Goal: Transaction & Acquisition: Purchase product/service

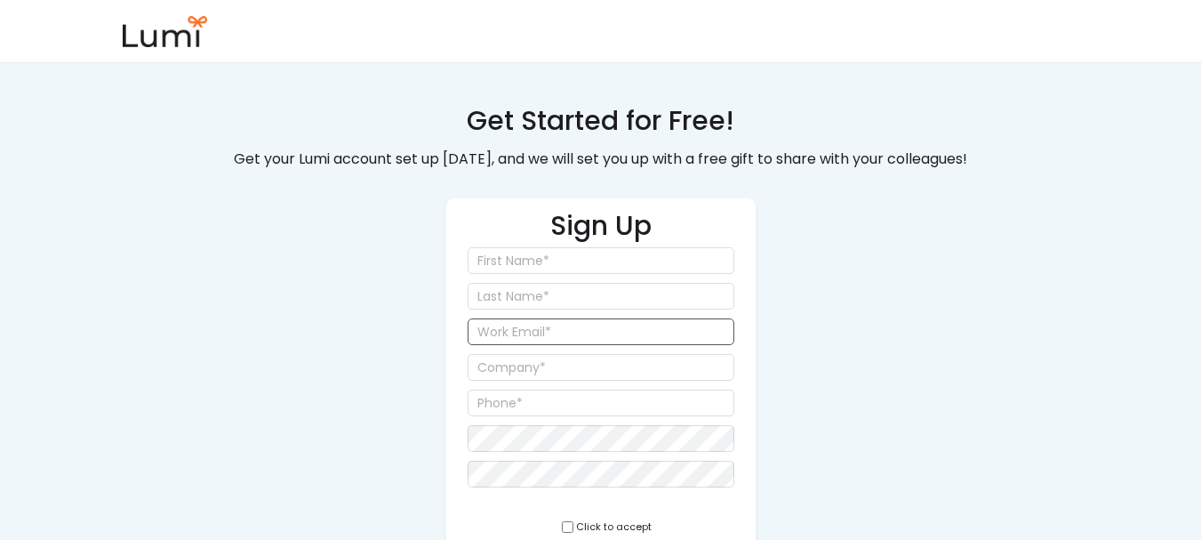
click at [570, 339] on input "email" at bounding box center [601, 331] width 267 height 27
paste input "jackson+47965@givelumi.com"
click at [560, 336] on input "jackson+47965@givelumi.com" at bounding box center [601, 331] width 267 height 27
click at [554, 333] on input "jackson+47965@givelumi.com" at bounding box center [601, 331] width 267 height 27
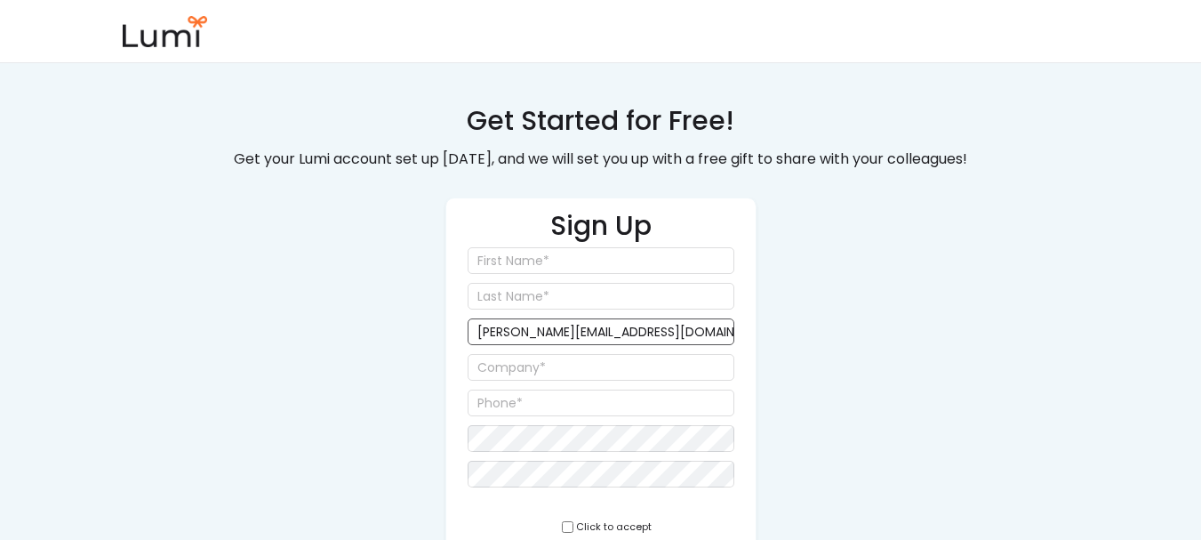
click at [561, 333] on input "jackson+4865@givelumi.com" at bounding box center [601, 331] width 267 height 27
type input "jackson+4865@givelumi.com"
click at [928, 320] on div "Get Started for Free! Get your Lumi account set up today, and we will set you u…" at bounding box center [601, 350] width 764 height 497
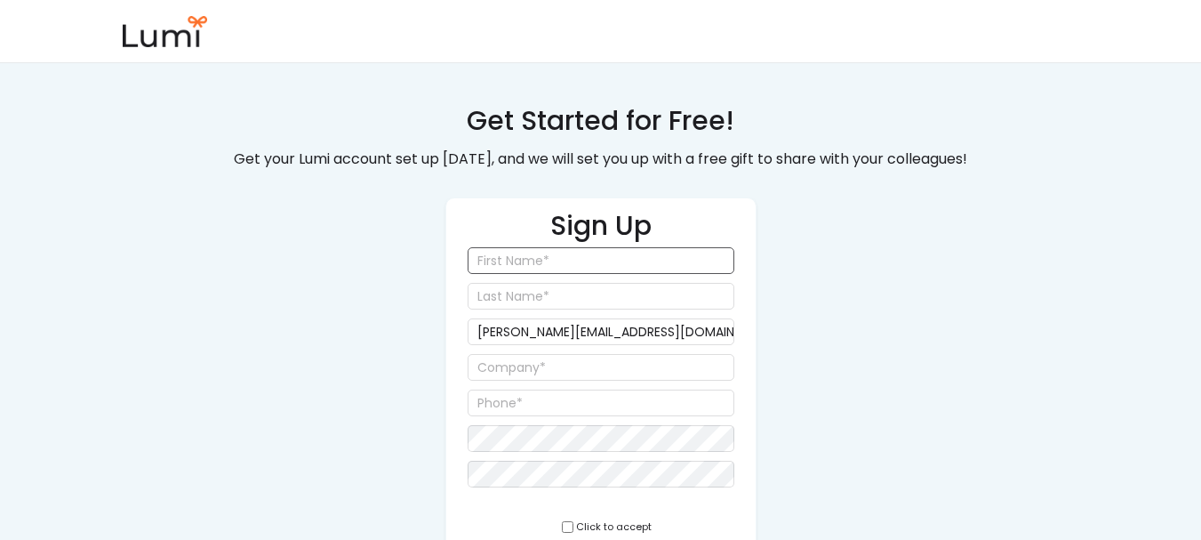
click at [589, 271] on input "input" at bounding box center [601, 260] width 267 height 27
type input "Jackson"
click at [644, 292] on input "input" at bounding box center [601, 296] width 267 height 27
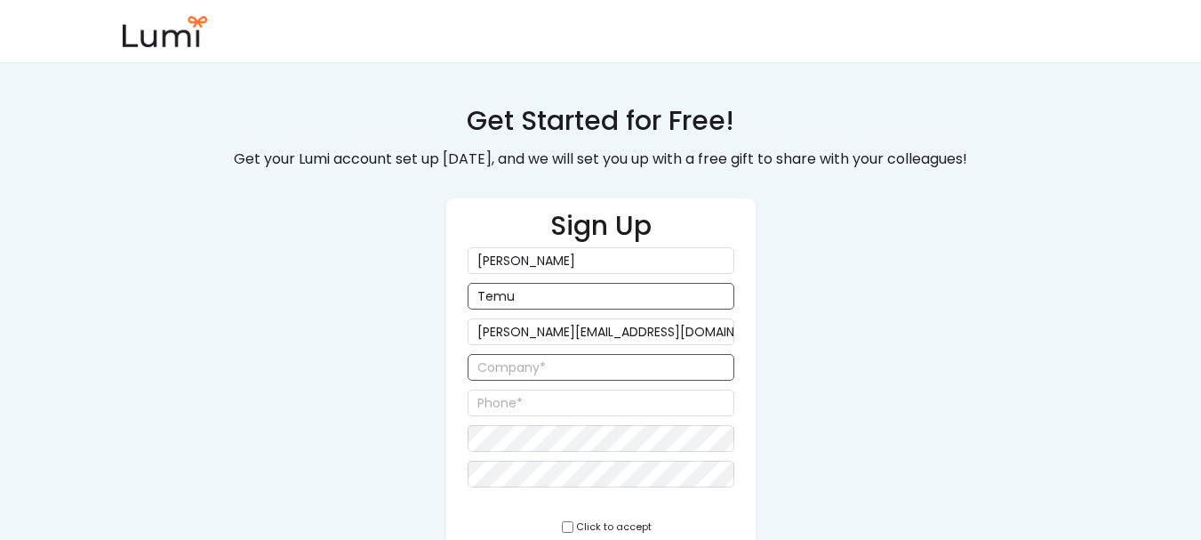
type input "Temu"
click at [624, 359] on input "input" at bounding box center [601, 367] width 267 height 27
type input "SMK TESt"
click at [594, 396] on input "input" at bounding box center [601, 402] width 267 height 27
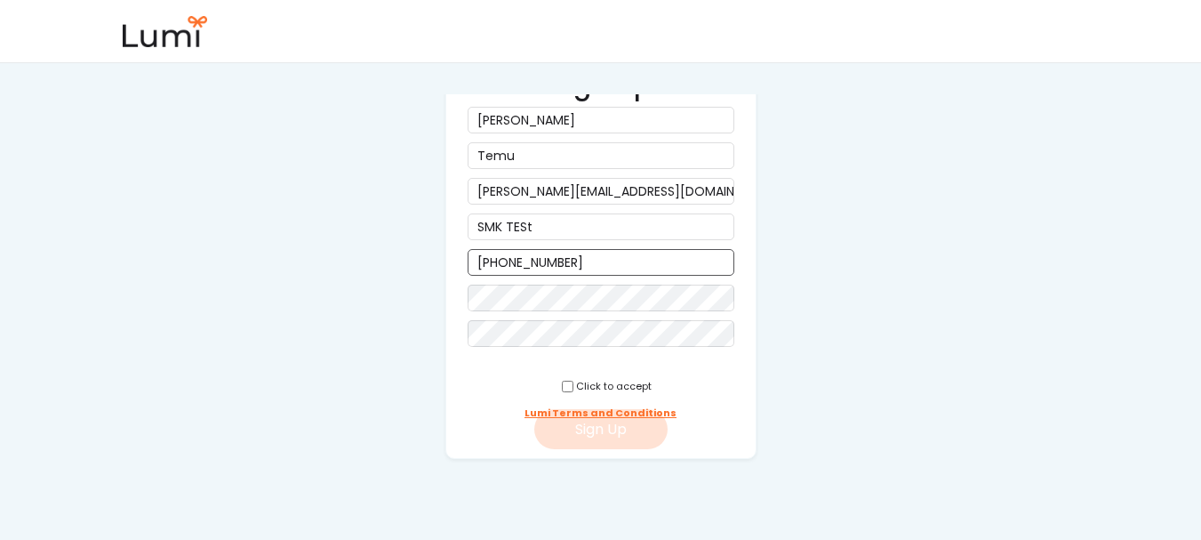
scroll to position [142, 0]
type input "(858) 585-9585"
click at [580, 303] on div "Sign Up jackson+4865@givelumi.com Click to accept Lumi Terms and Conditions Sig…" at bounding box center [600, 256] width 311 height 402
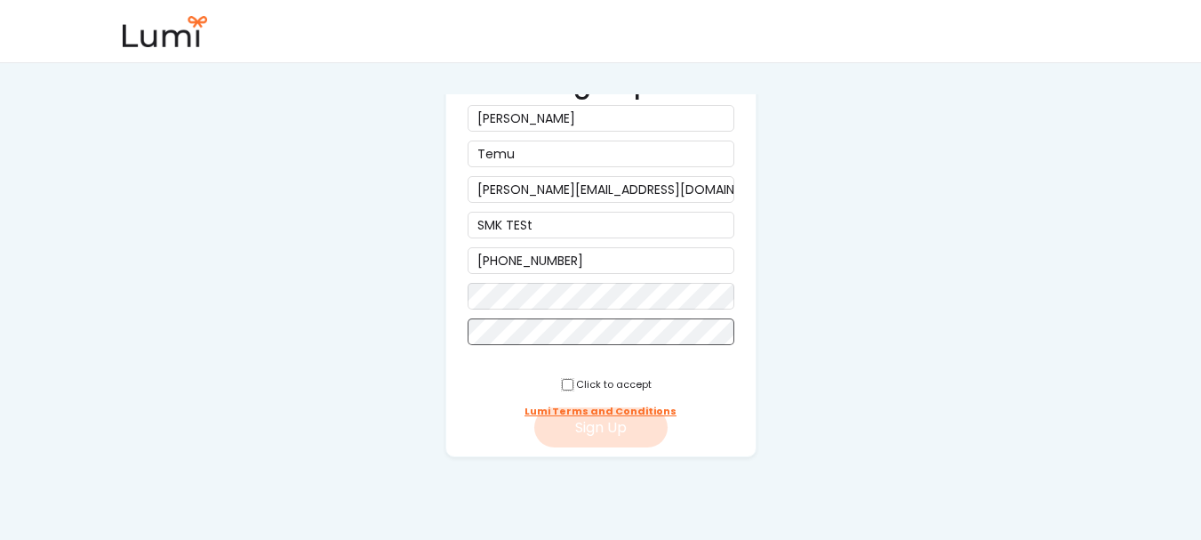
click at [562, 388] on input "checkbox" at bounding box center [568, 385] width 12 height 12
checkbox input "true"
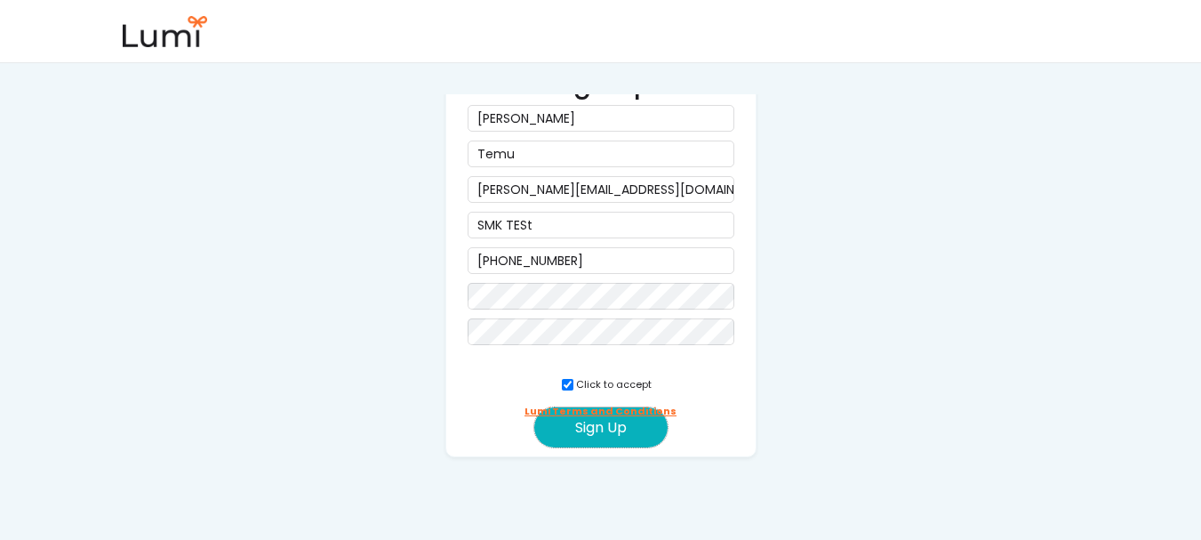
click at [576, 421] on button "Sign Up" at bounding box center [600, 427] width 133 height 40
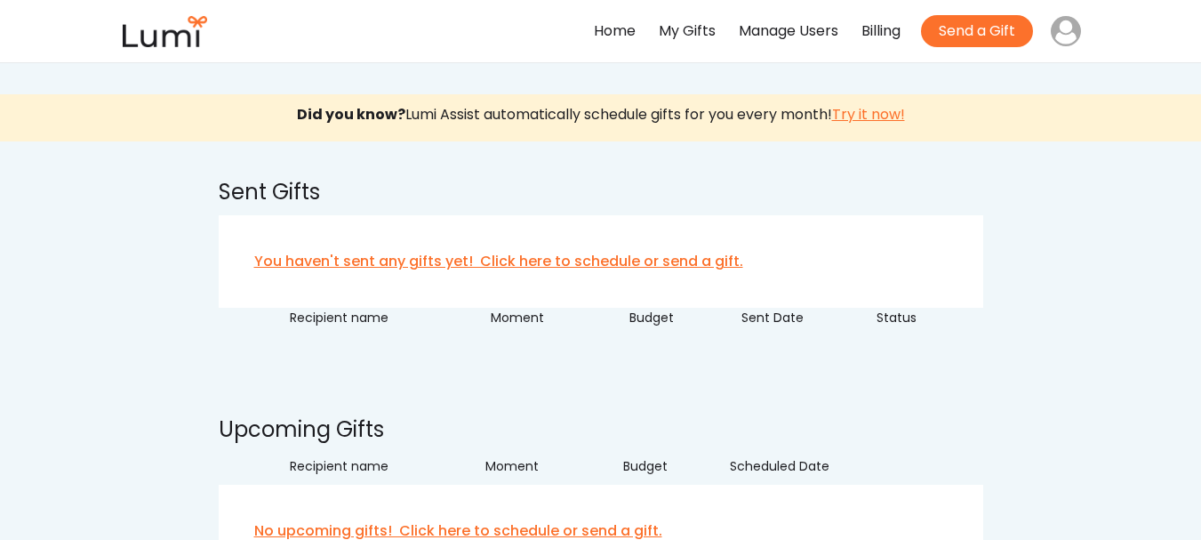
click at [782, 36] on div "Manage Users" at bounding box center [789, 32] width 100 height 26
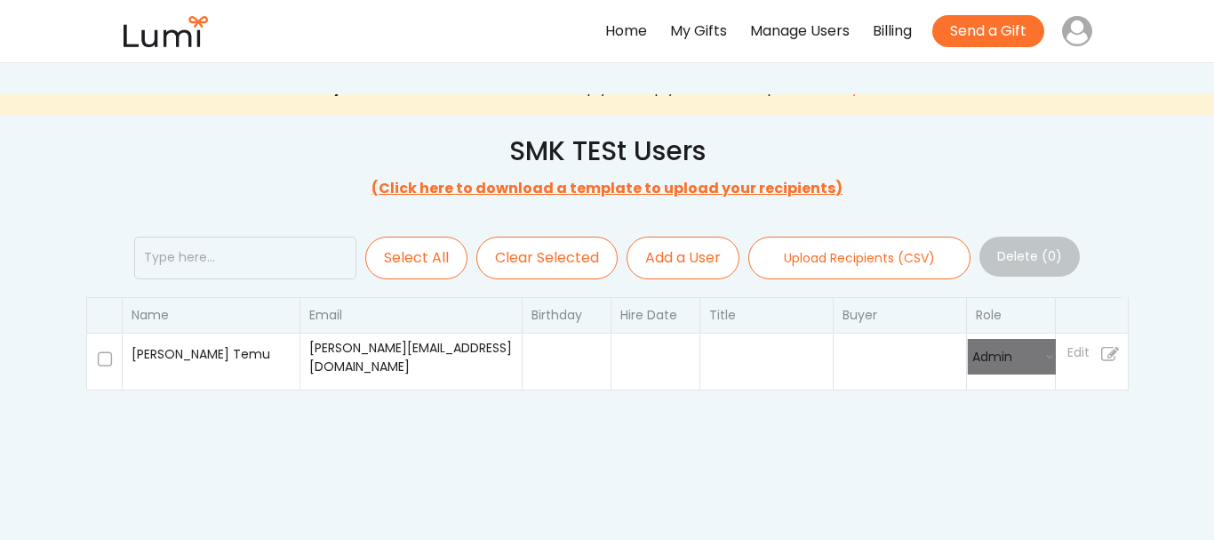
select select ""admin""
select select
click at [658, 250] on button "Add a User" at bounding box center [676, 257] width 113 height 43
select select ""recipient""
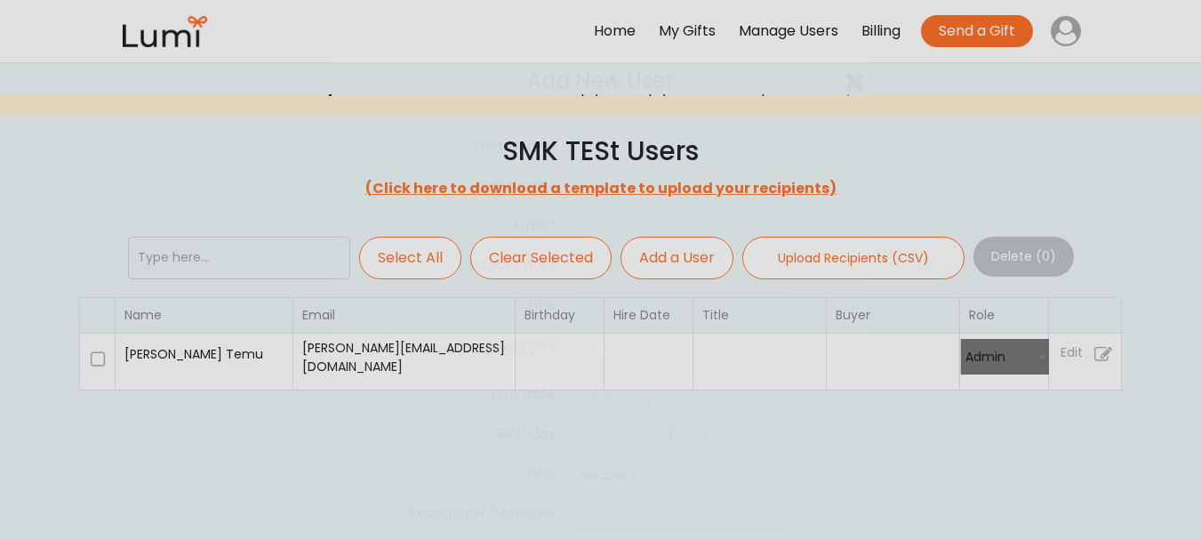
select select
select select ""PLACEHOLDER_1427118222253""
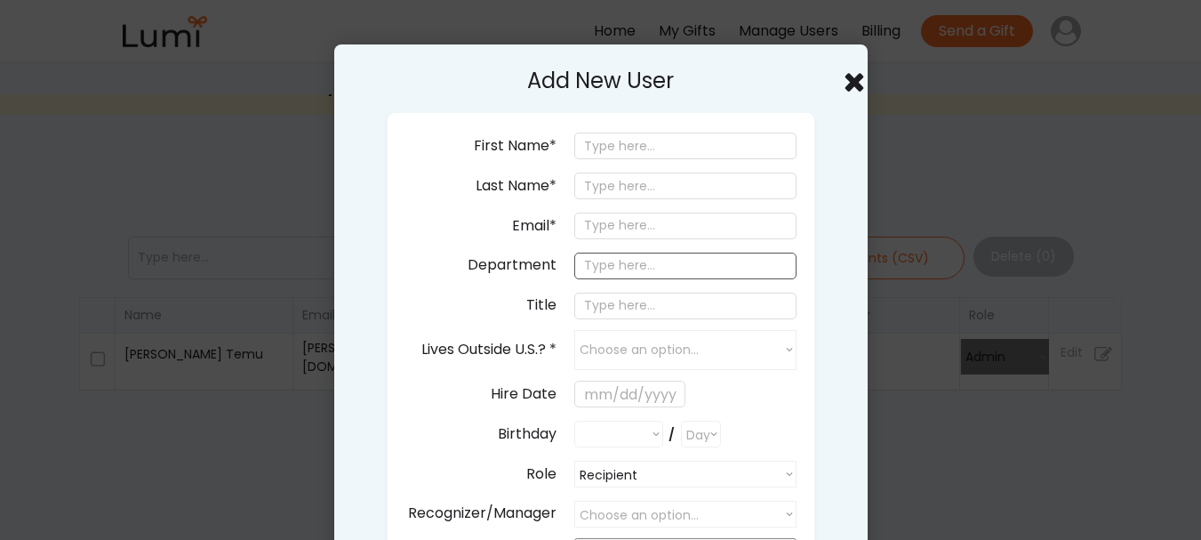
select select ""PLACEHOLDER_1427118222253""
click at [656, 231] on input "email" at bounding box center [685, 225] width 222 height 27
paste input "[PERSON_NAME][EMAIL_ADDRESS][DOMAIN_NAME]"
click at [657, 237] on input "jackson+4865@givelumi.com" at bounding box center [685, 225] width 222 height 27
click at [656, 235] on input "jackson+483@givelumi.com" at bounding box center [685, 225] width 222 height 27
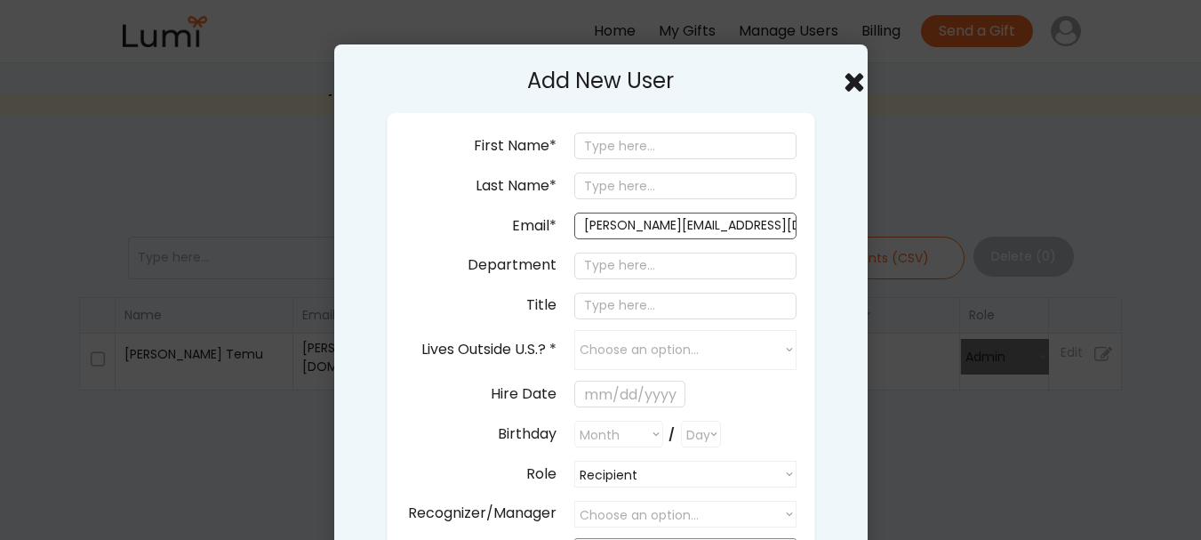
click at [656, 235] on input "jackson+483@givelumi.com" at bounding box center [685, 225] width 222 height 27
type input "jackson+483@givelumi.com"
click at [648, 150] on input "input" at bounding box center [685, 145] width 222 height 27
type input "Temu"
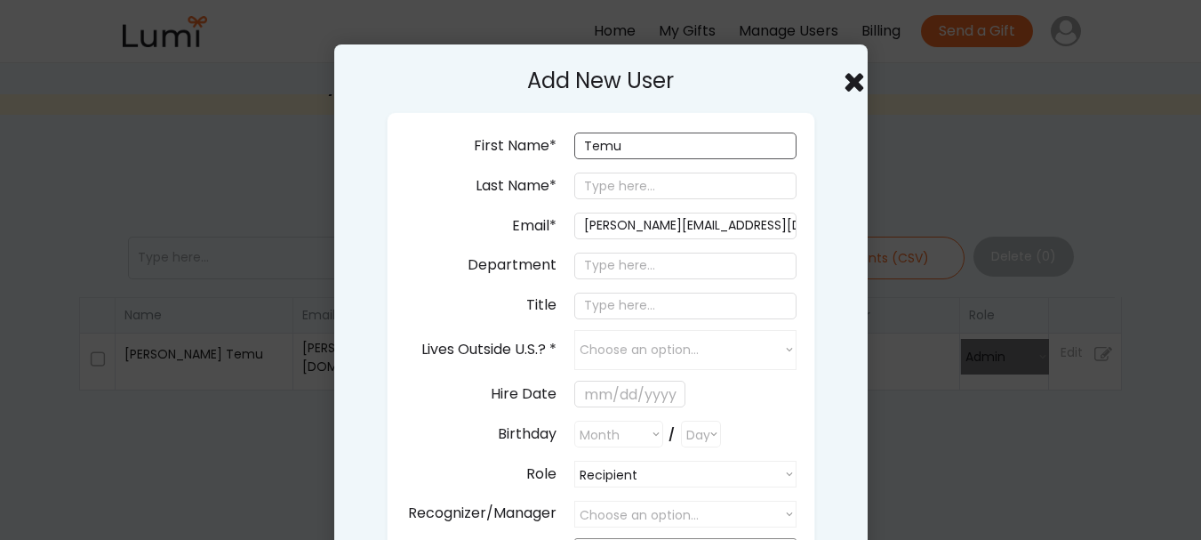
click at [656, 171] on div "Last Name*" at bounding box center [635, 186] width 324 height 31
click at [654, 177] on input "input" at bounding box center [685, 185] width 222 height 27
type input "Jack"
click at [682, 266] on input "input" at bounding box center [685, 265] width 222 height 27
type input "Sales"
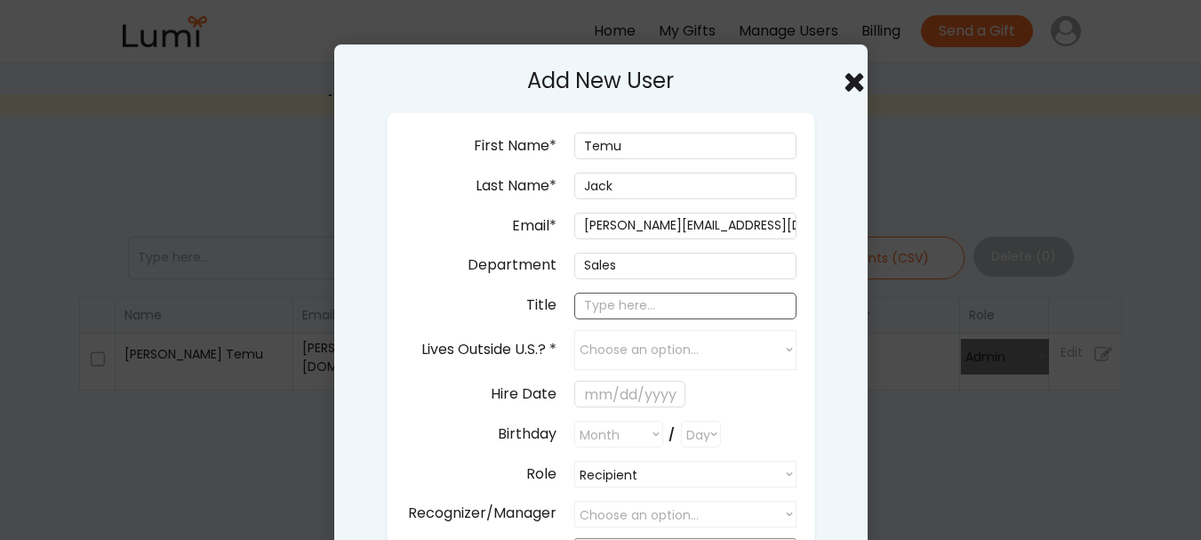
click at [678, 311] on input "input" at bounding box center [685, 305] width 222 height 27
type input "A"
type input "Manager"
click at [677, 336] on select "Choose an option... yes no" at bounding box center [685, 350] width 222 height 40
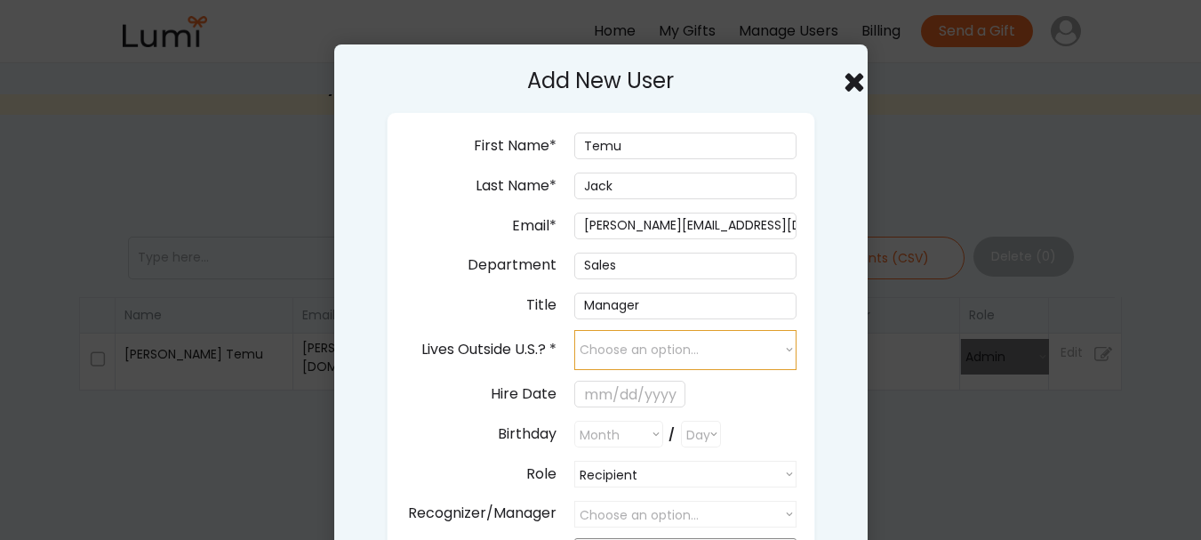
select select "true"
click at [574, 330] on select "Choose an option... yes no" at bounding box center [685, 350] width 222 height 40
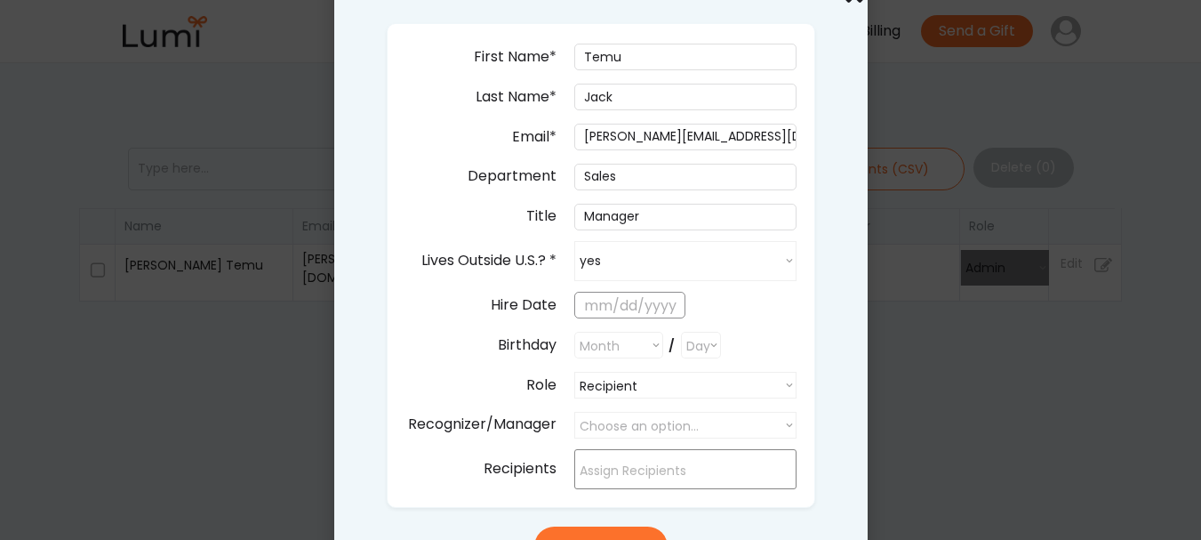
click at [623, 300] on input "text" at bounding box center [629, 305] width 111 height 27
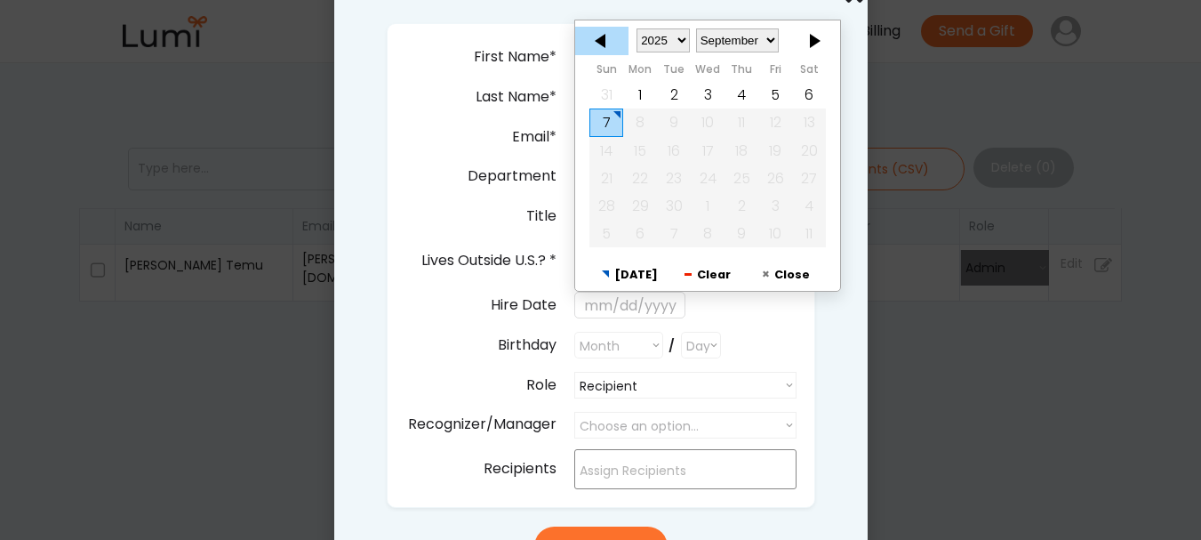
click at [598, 36] on div at bounding box center [601, 41] width 53 height 28
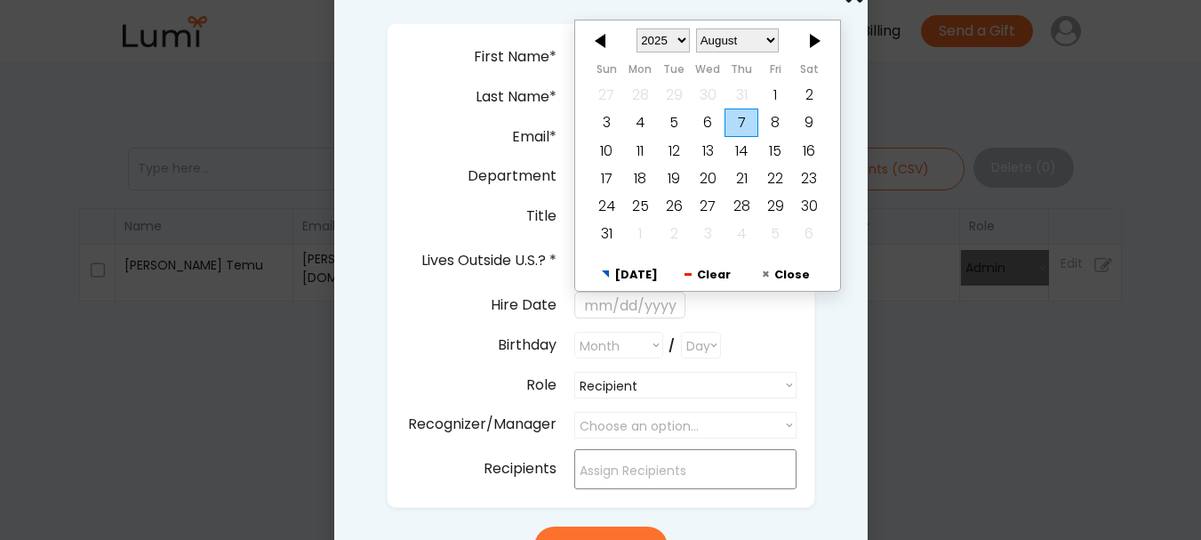
click at [742, 119] on div "7" at bounding box center [741, 123] width 34 height 28
type input "8/07/2025"
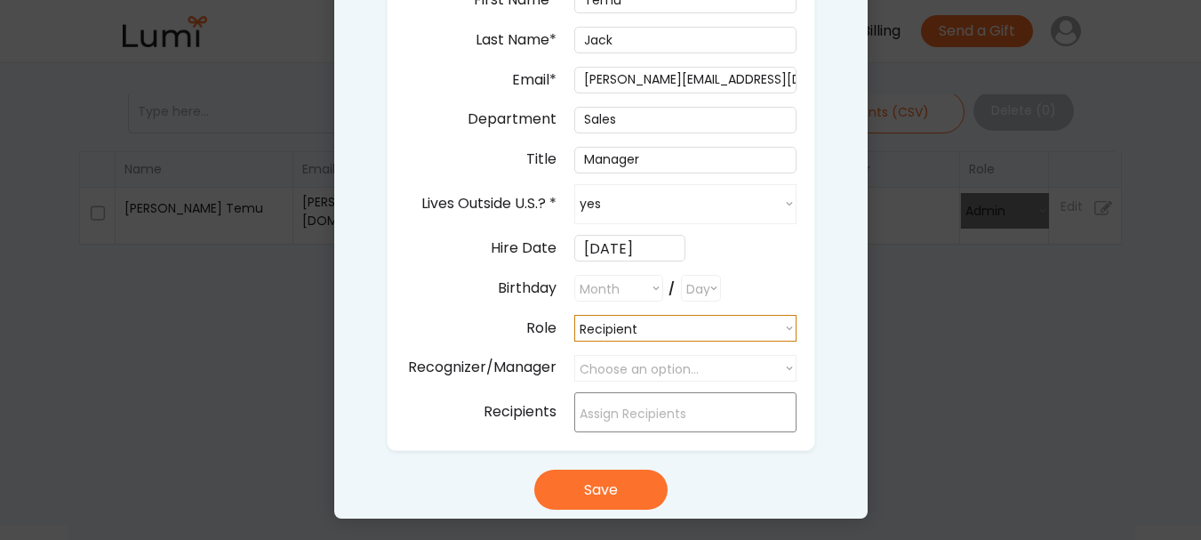
scroll to position [178, 0]
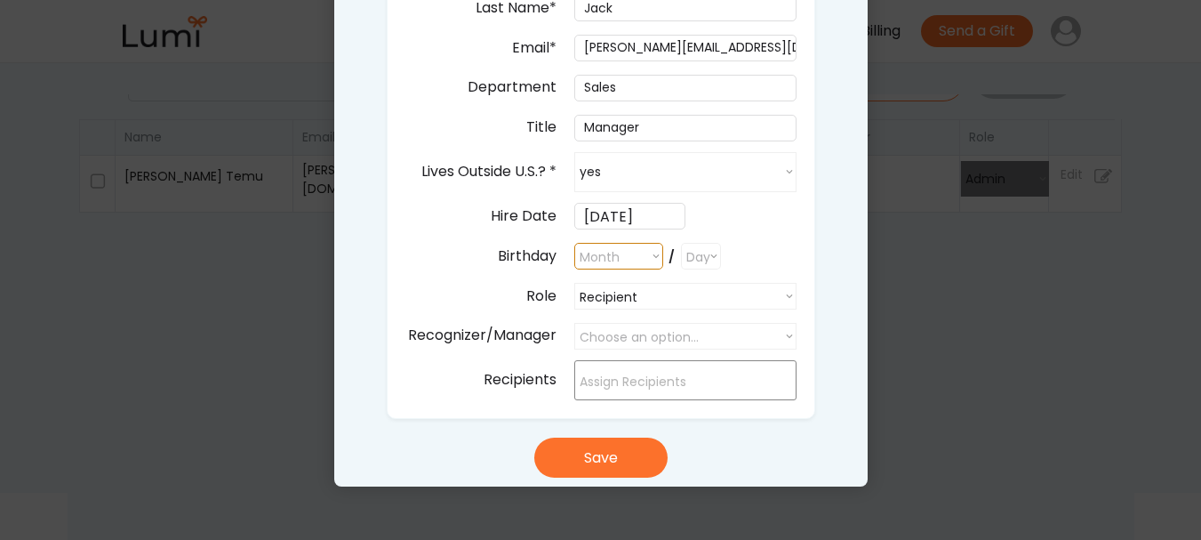
click at [642, 252] on select "Month January February March April May June July August September October Novem…" at bounding box center [618, 256] width 89 height 27
select select ""1348695171700984260__LOOKUP__1682618741767x763865602028306600""
click at [574, 243] on select "Month January February March April May June July August September October Novem…" at bounding box center [618, 256] width 89 height 27
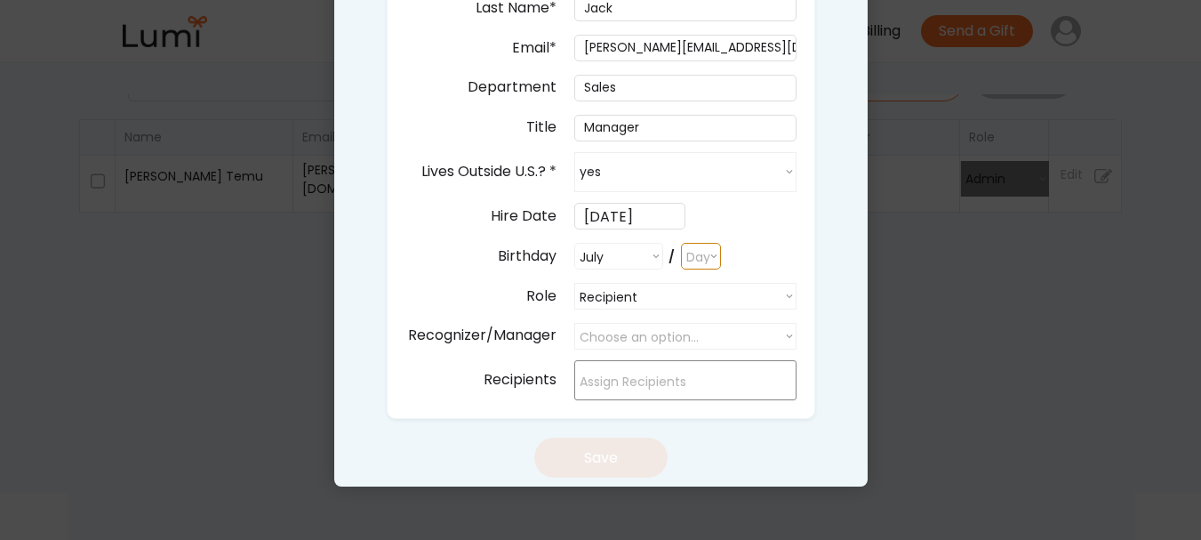
click at [690, 255] on select "Day 1 2 3 4 5 6 7 8 9 10 11 12 13 14 15 16 17 18 19 20 21 22 23 24 25 26 27 28 …" at bounding box center [701, 256] width 40 height 27
select select "11"
click at [681, 243] on select "Day 1 2 3 4 5 6 7 8 9 10 11 12 13 14 15 16 17 18 19 20 21 22 23 24 25 26 27 28 …" at bounding box center [701, 256] width 40 height 27
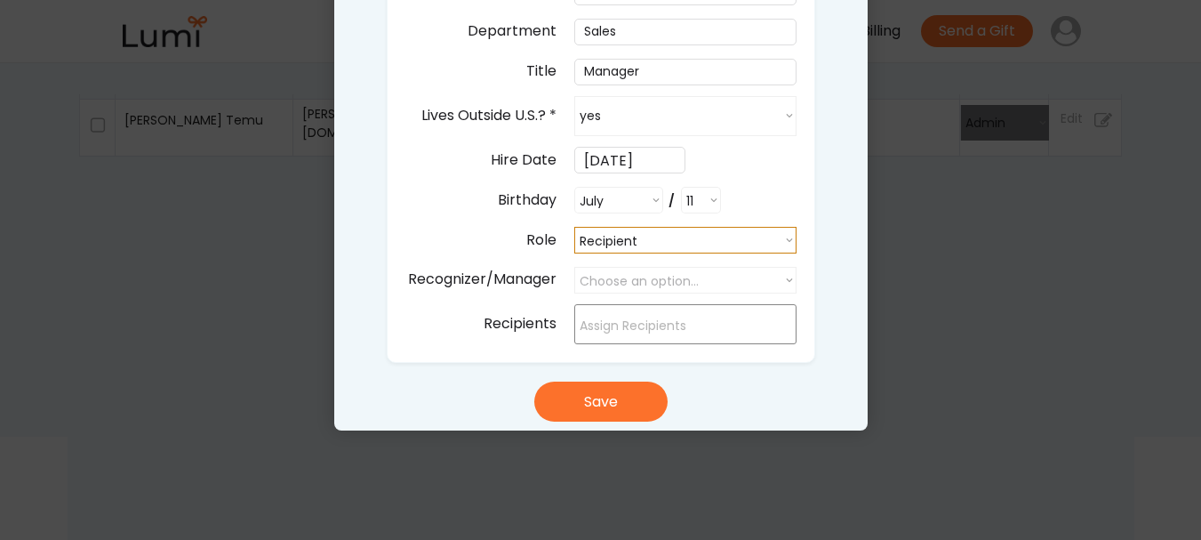
scroll to position [356, 0]
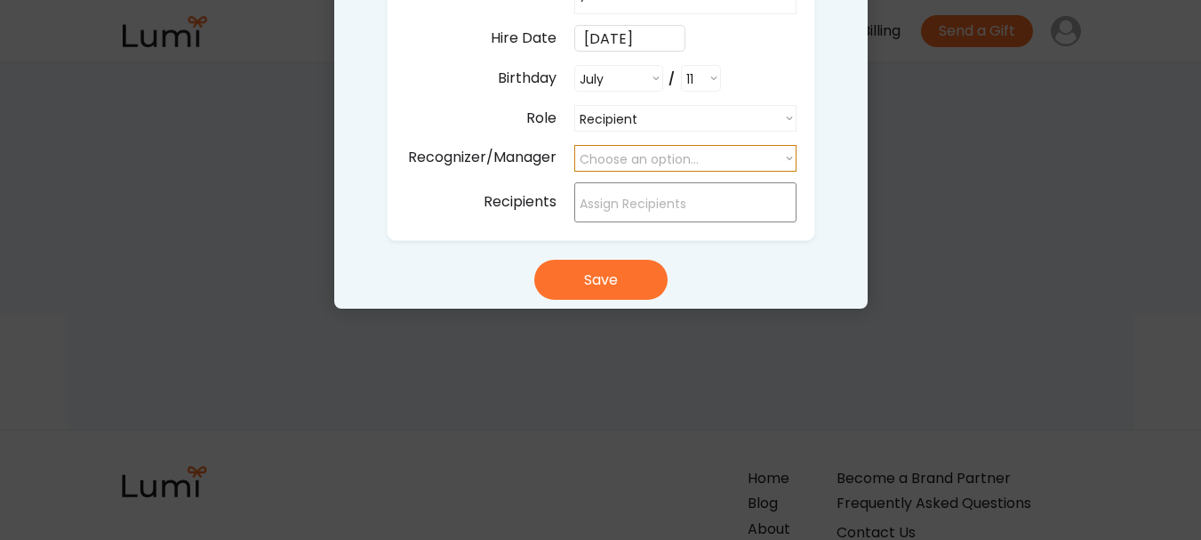
click at [708, 156] on select "Choose an option... Jackson Temu" at bounding box center [685, 158] width 222 height 27
select select ""1348695171700984260__LOOKUP__1757290523059x247093033294630180""
click at [574, 145] on select "Choose an option... Jackson Temu" at bounding box center [685, 158] width 222 height 27
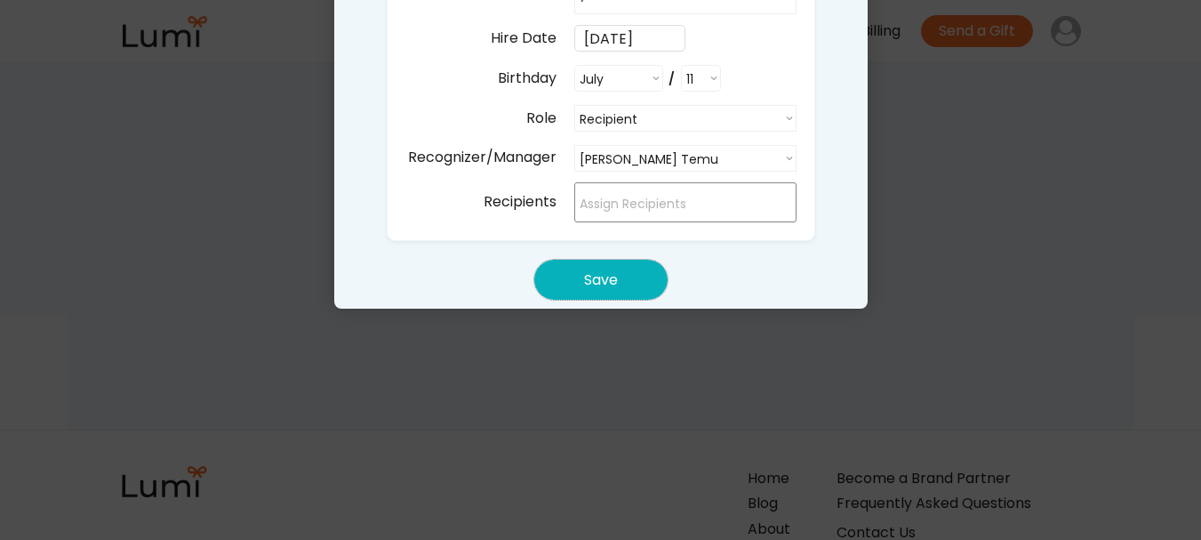
click at [652, 276] on button "Save" at bounding box center [600, 280] width 133 height 40
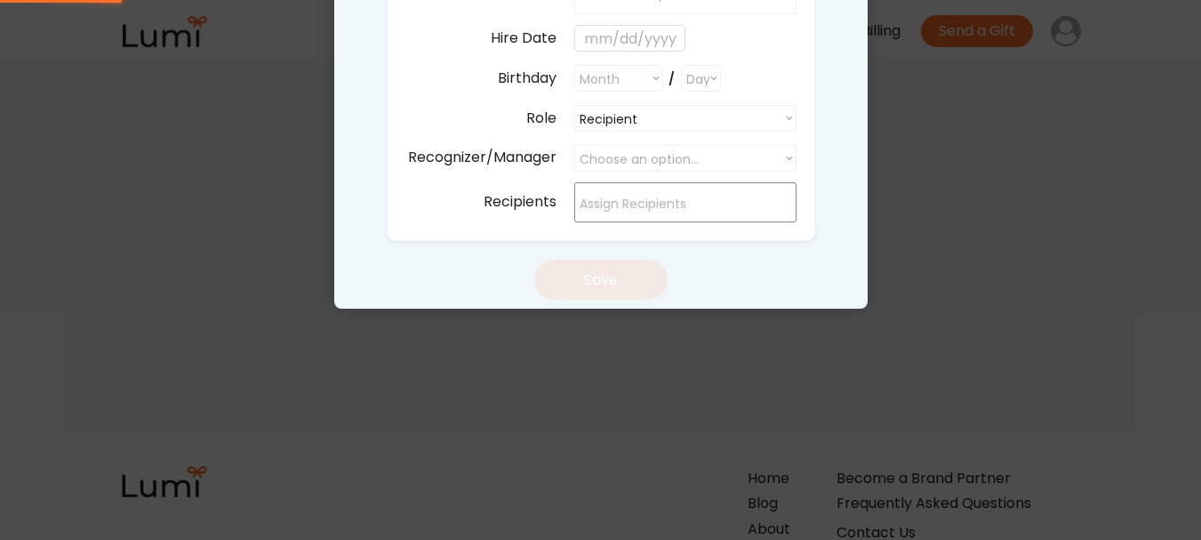
select select
select select ""recipient""
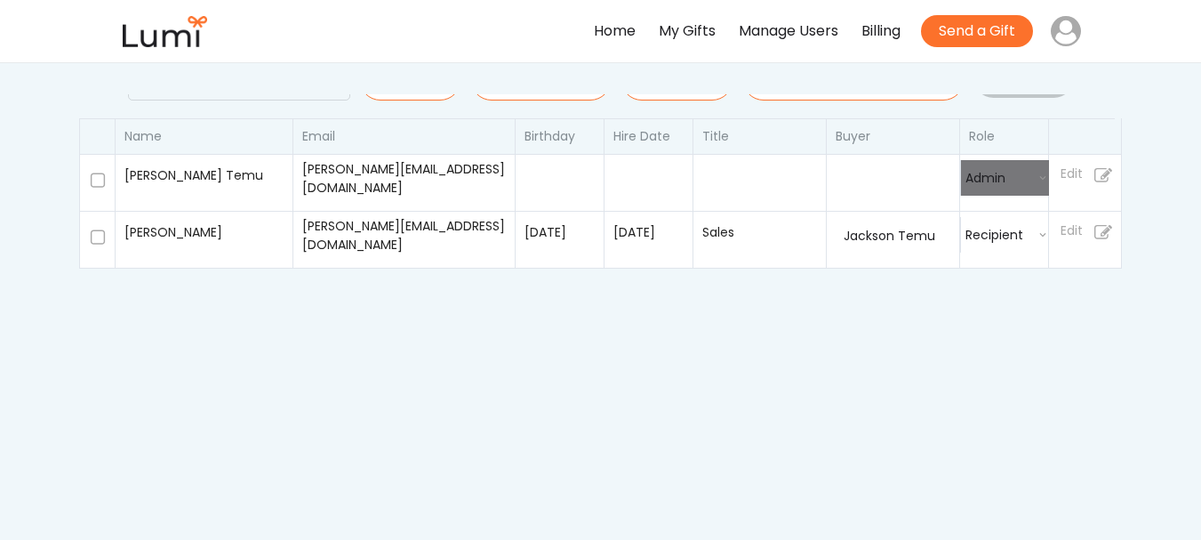
scroll to position [0, 0]
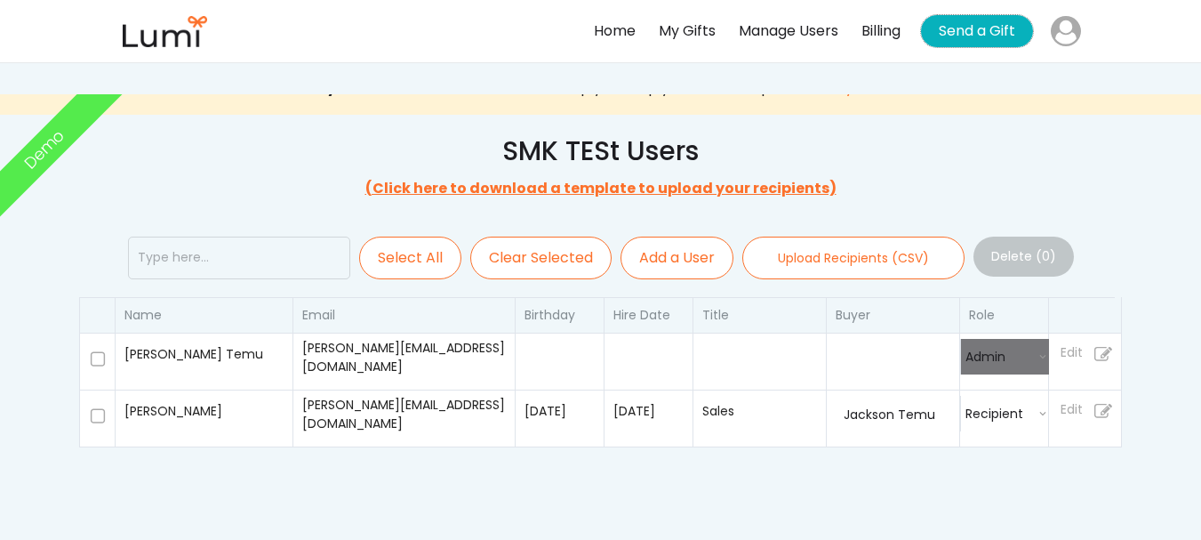
click at [960, 40] on button "Send a Gift" at bounding box center [977, 31] width 112 height 32
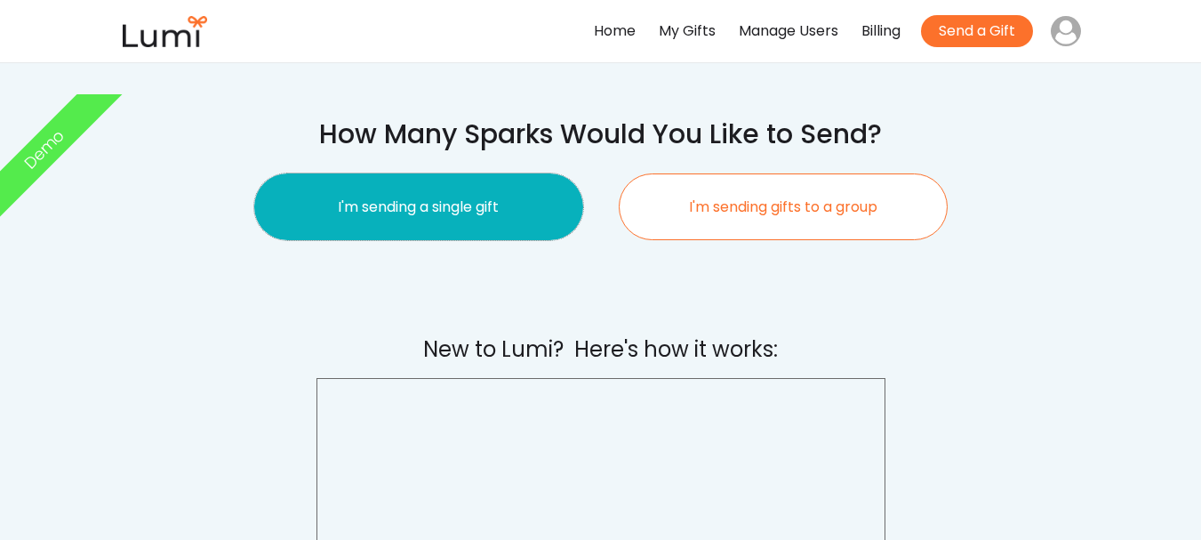
click at [515, 219] on button "I'm sending a single gift" at bounding box center [418, 206] width 329 height 67
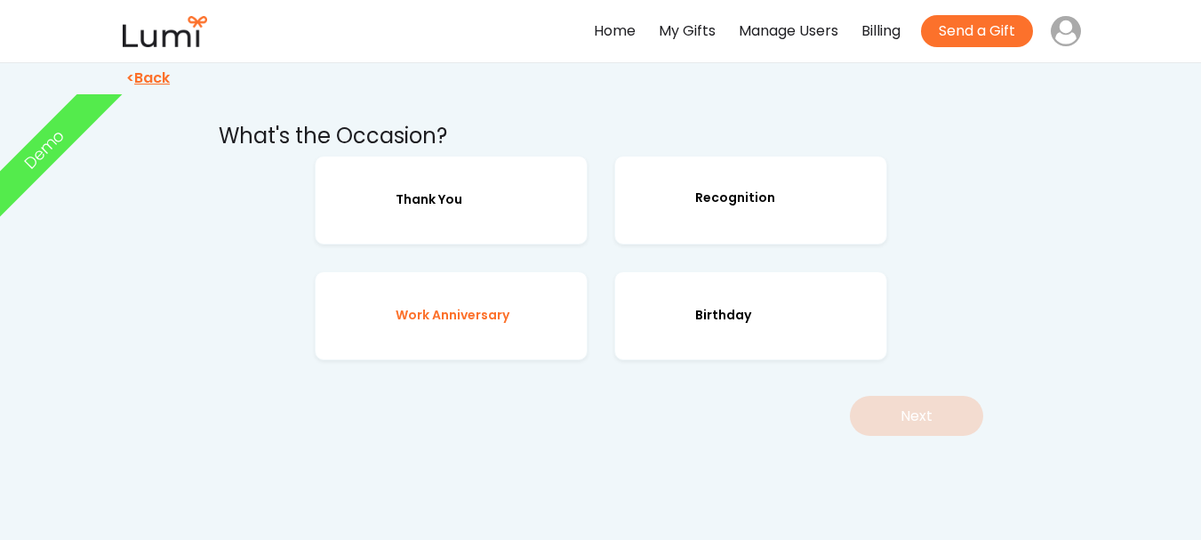
click at [481, 314] on div "Work Anniversary" at bounding box center [453, 315] width 114 height 22
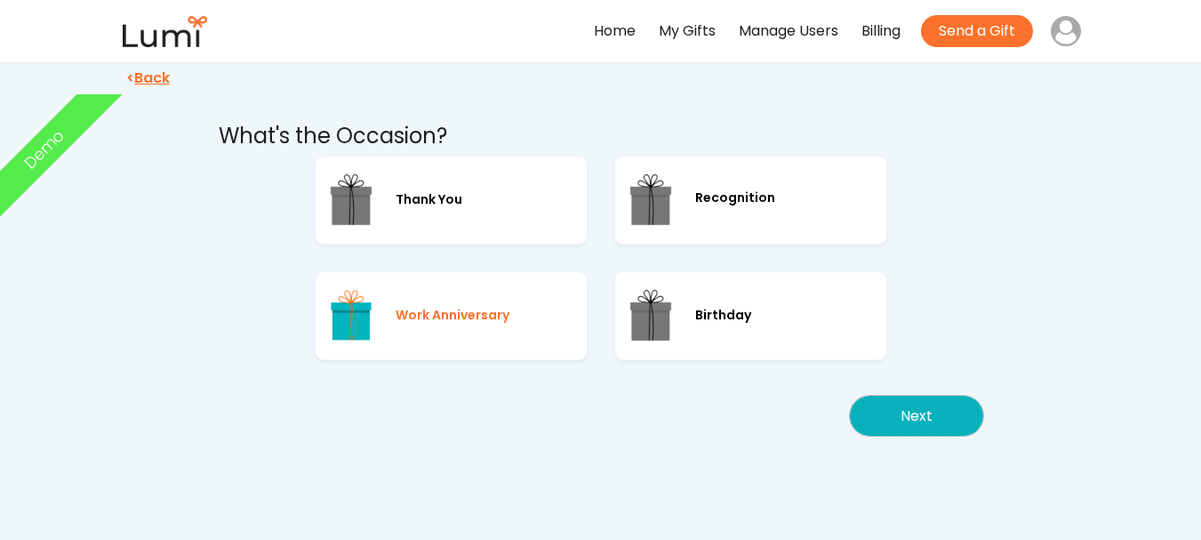
click at [949, 423] on button "Next" at bounding box center [916, 416] width 133 height 40
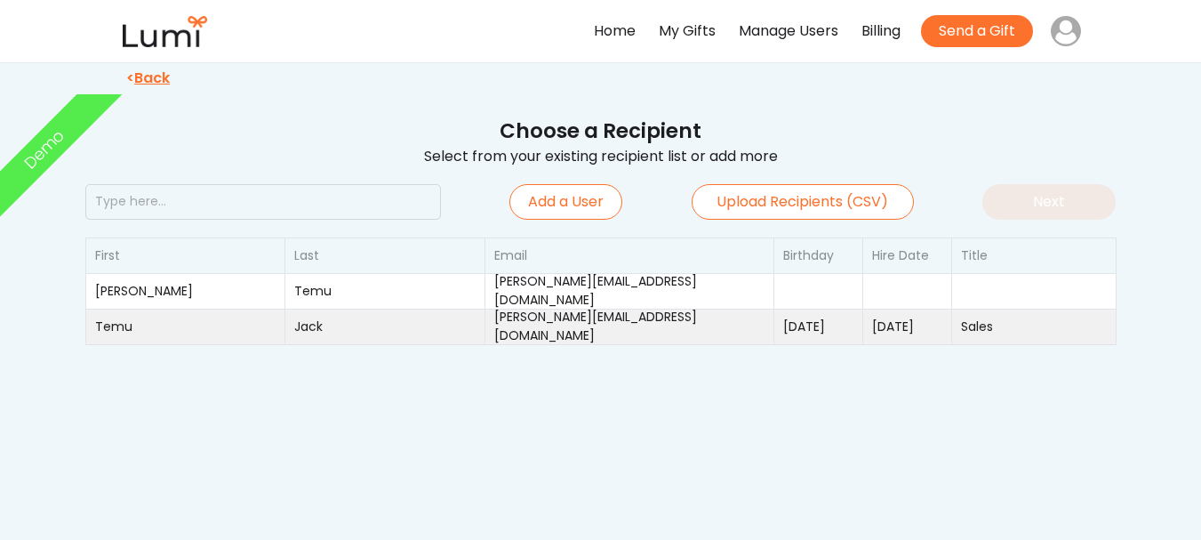
click at [572, 324] on div "[PERSON_NAME][EMAIL_ADDRESS][DOMAIN_NAME]" at bounding box center [629, 326] width 270 height 37
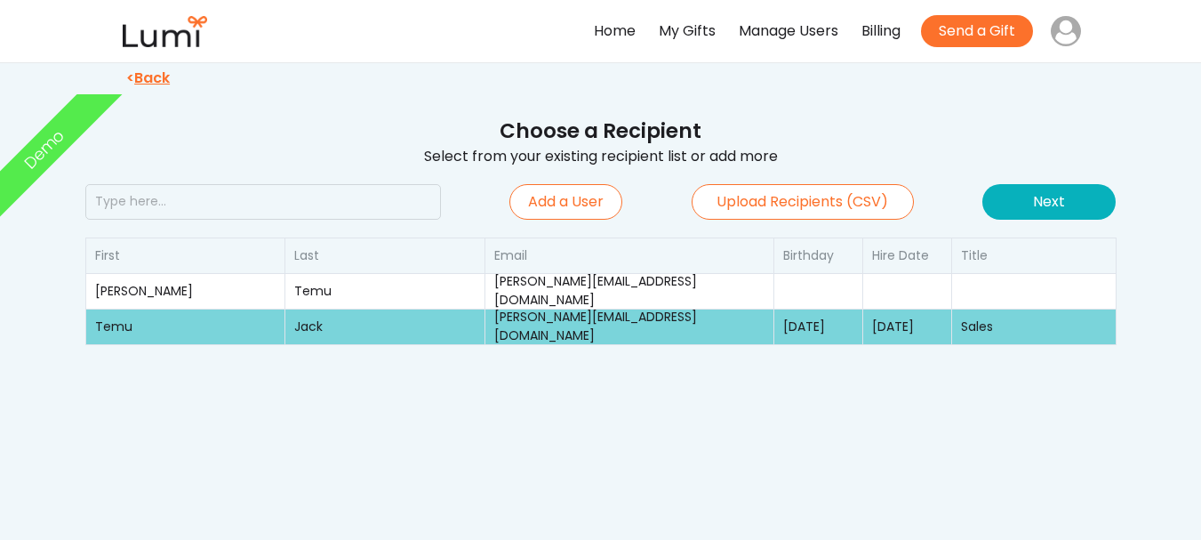
click at [1045, 193] on button "Next" at bounding box center [1048, 202] width 133 height 36
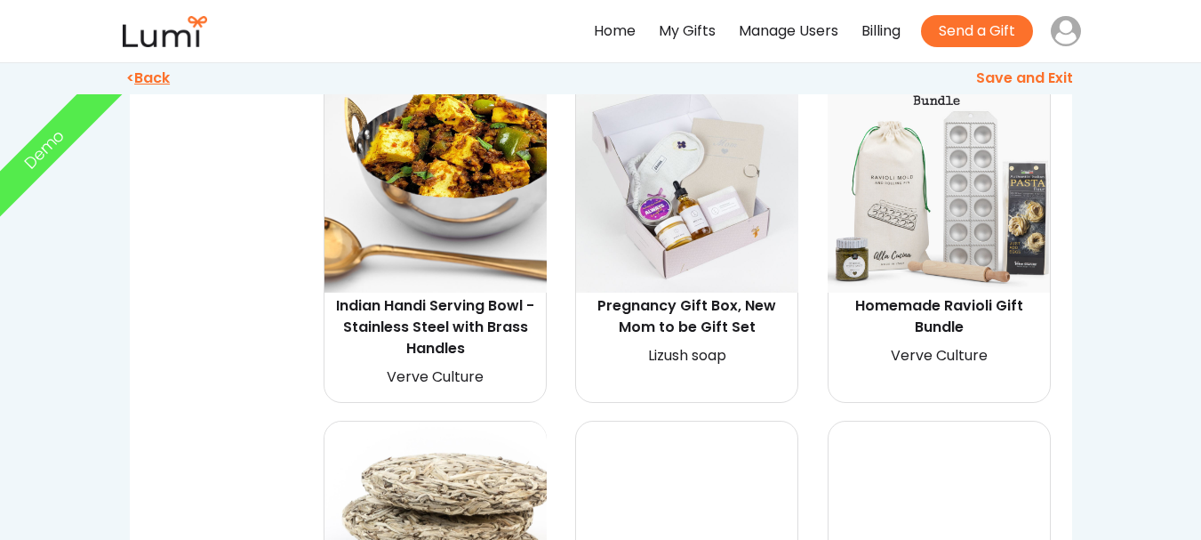
scroll to position [2578, 0]
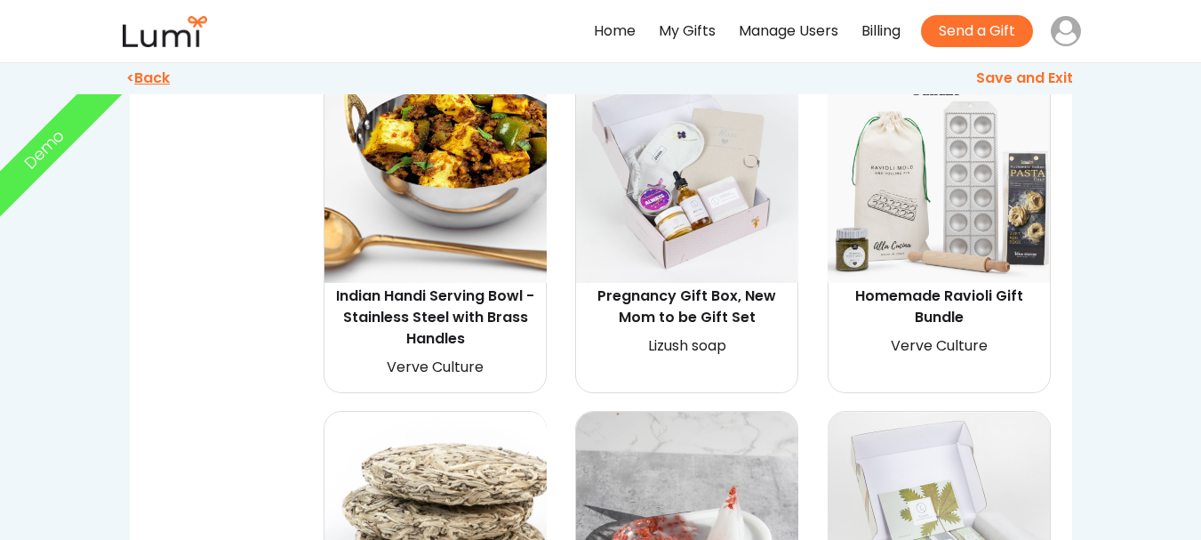
click at [687, 188] on img at bounding box center [687, 171] width 222 height 222
select select "{"_class":"StaticObject","data":{"_[URL][DOMAIN_NAME]":"gid://shopify/ProductVa…"
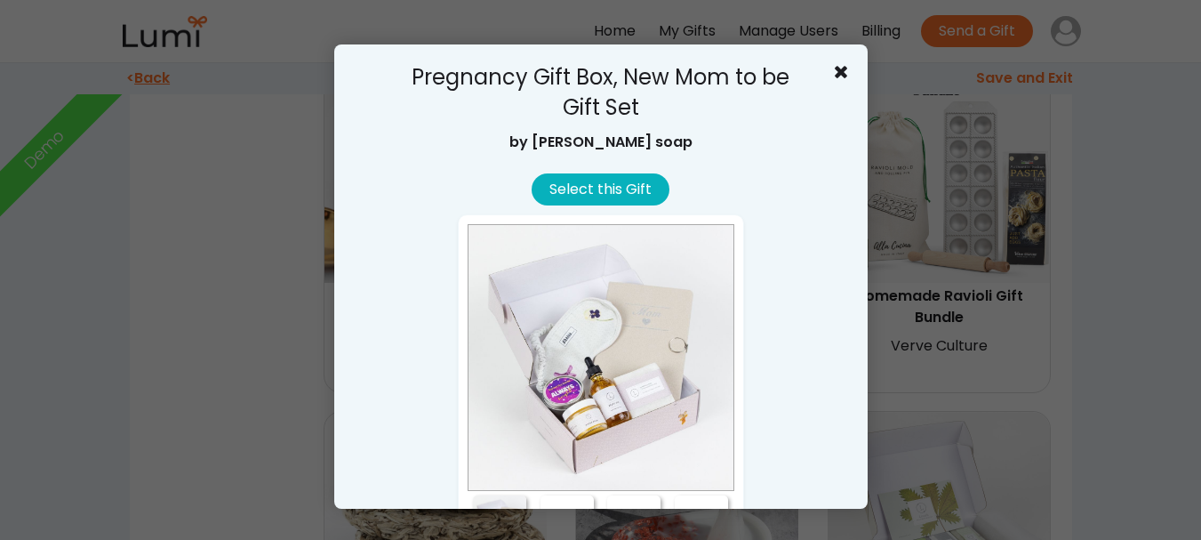
click at [629, 188] on button "Select this Gift" at bounding box center [601, 189] width 138 height 32
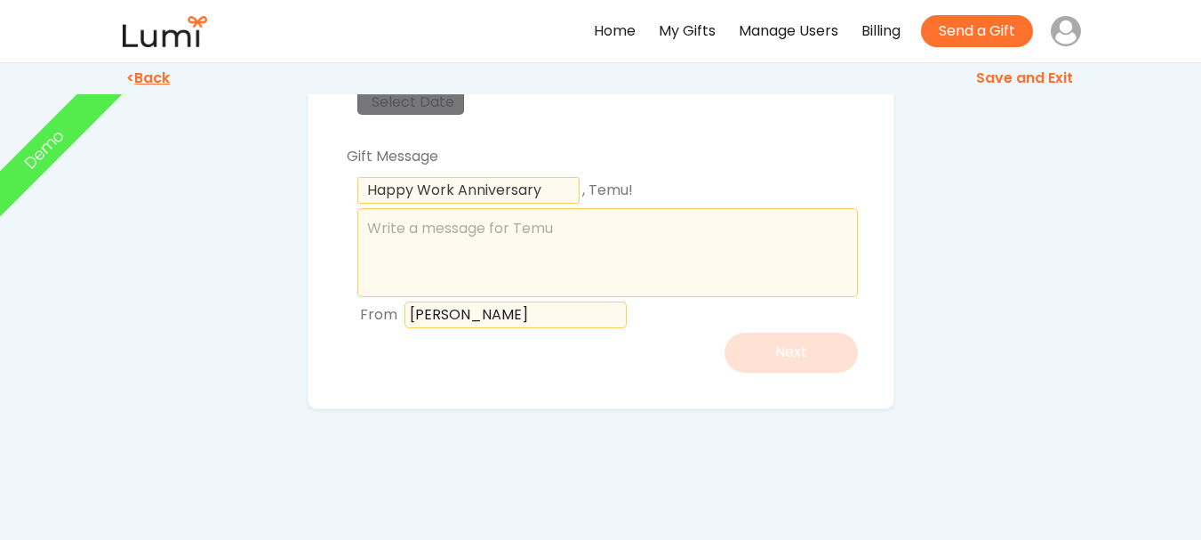
scroll to position [267, 0]
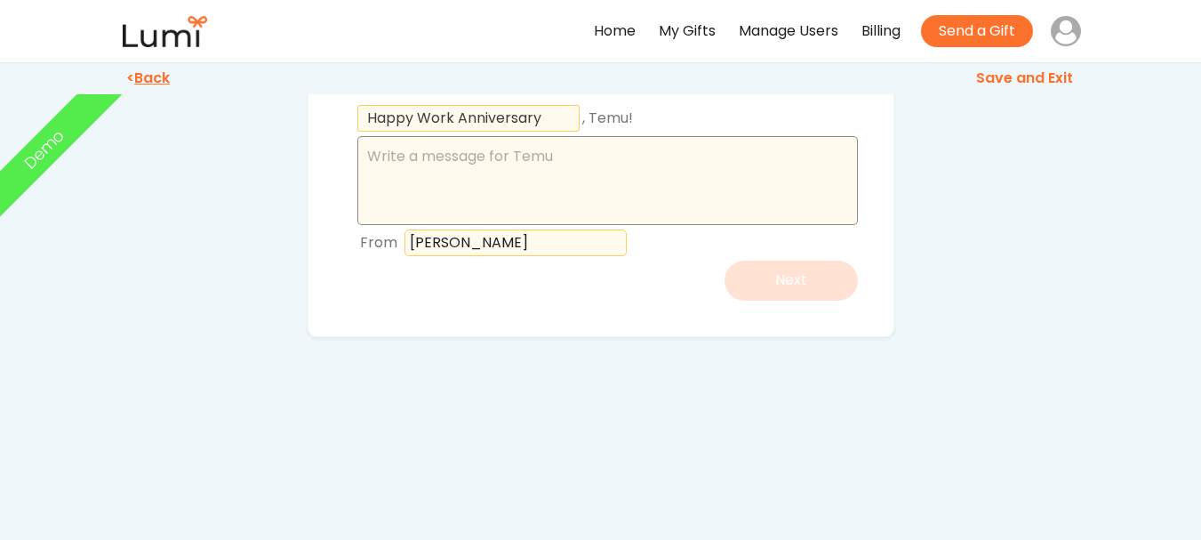
click at [367, 168] on textarea at bounding box center [607, 180] width 500 height 89
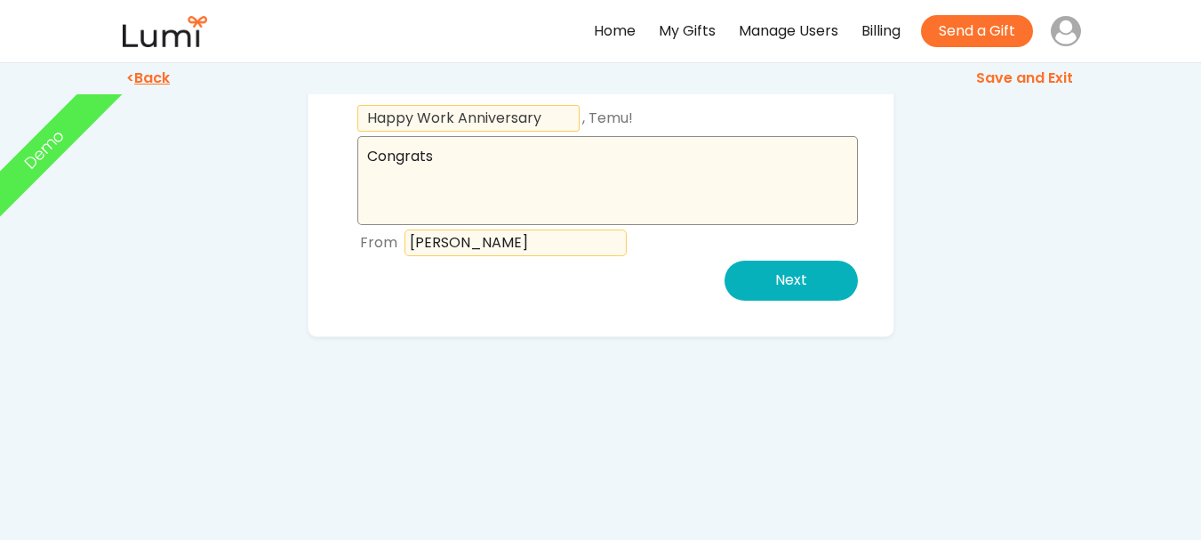
type textarea "Congrats"
click at [807, 288] on button "Next" at bounding box center [790, 280] width 133 height 40
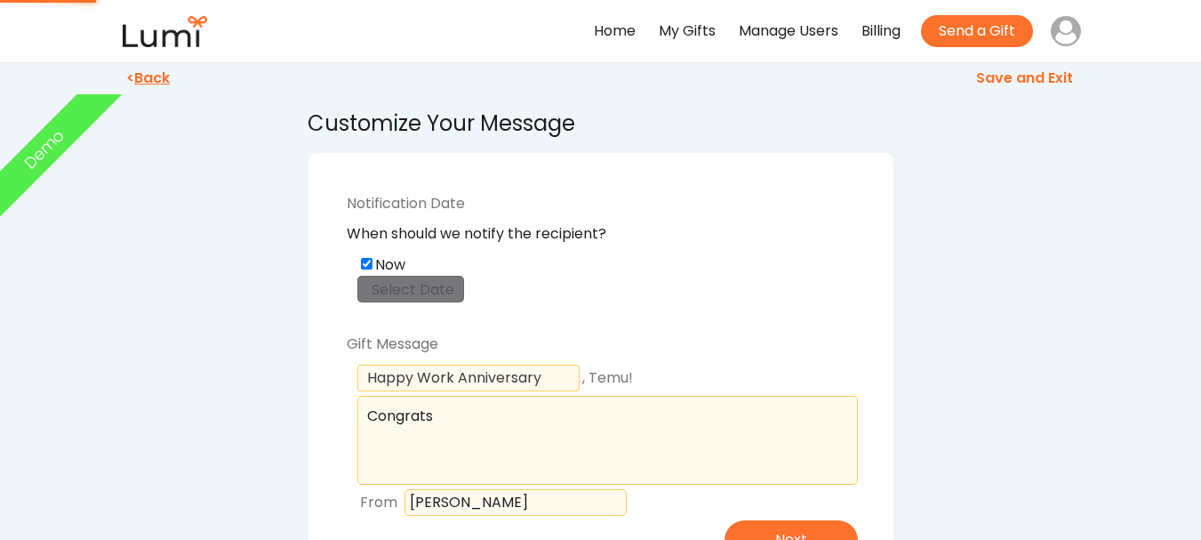
scroll to position [0, 0]
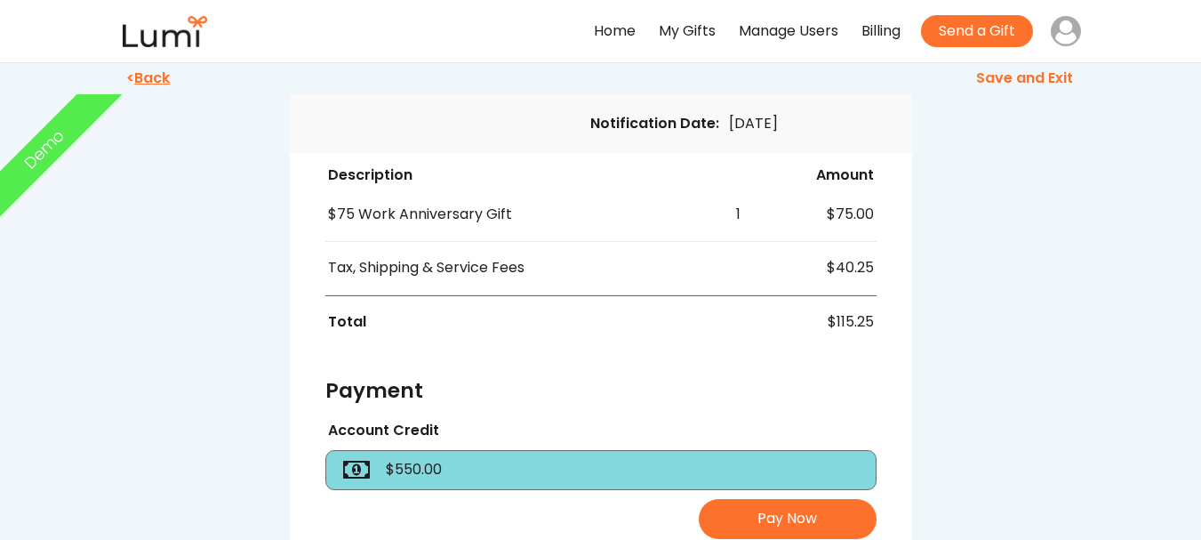
scroll to position [533, 0]
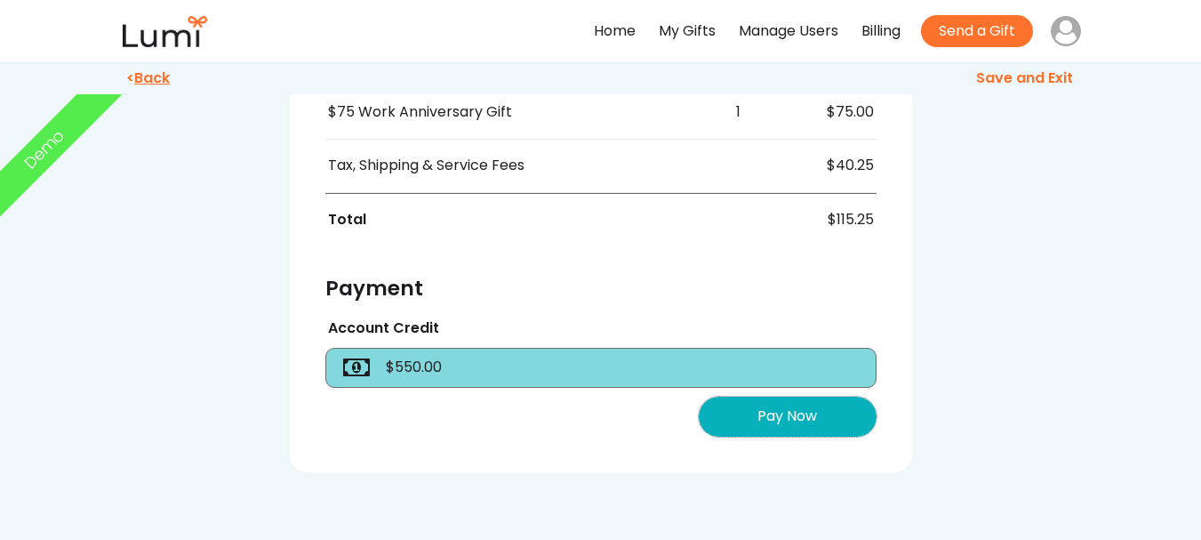
click at [787, 414] on button "Pay Now" at bounding box center [788, 416] width 178 height 40
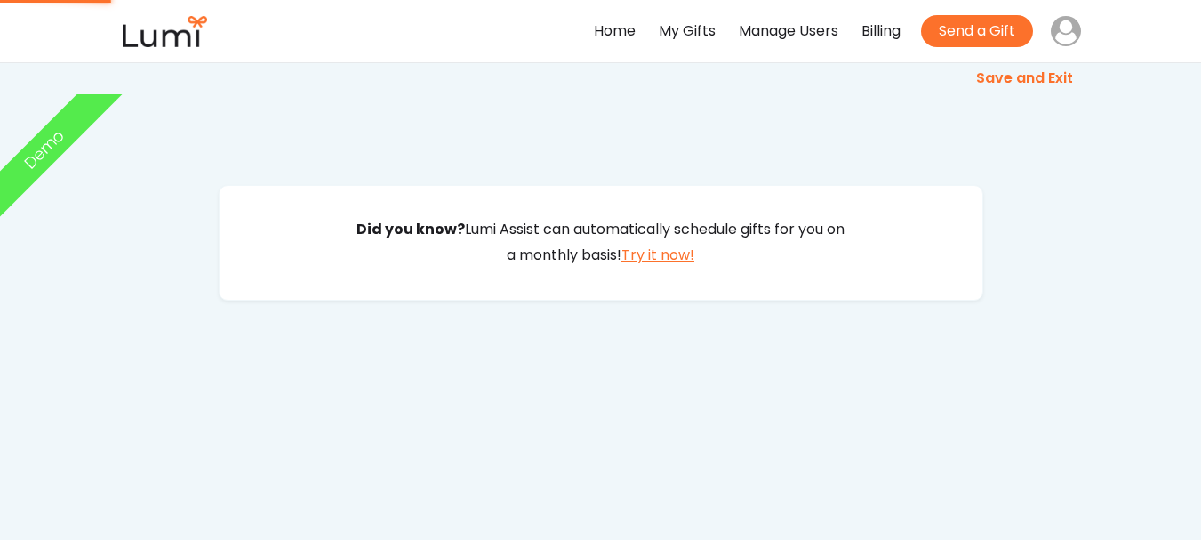
scroll to position [0, 0]
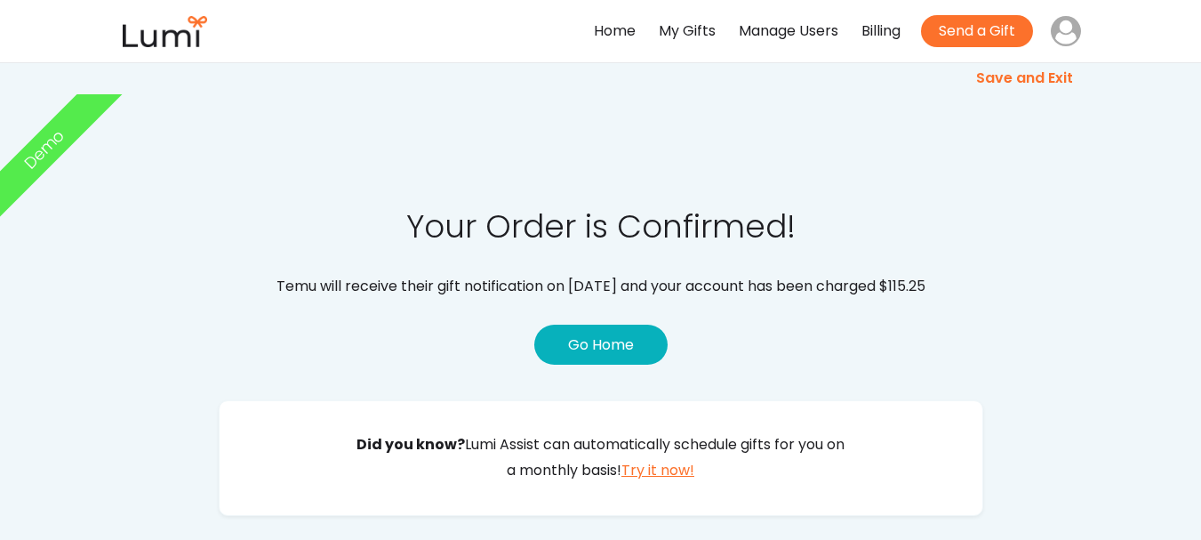
click at [587, 347] on button "Go Home" at bounding box center [600, 344] width 133 height 40
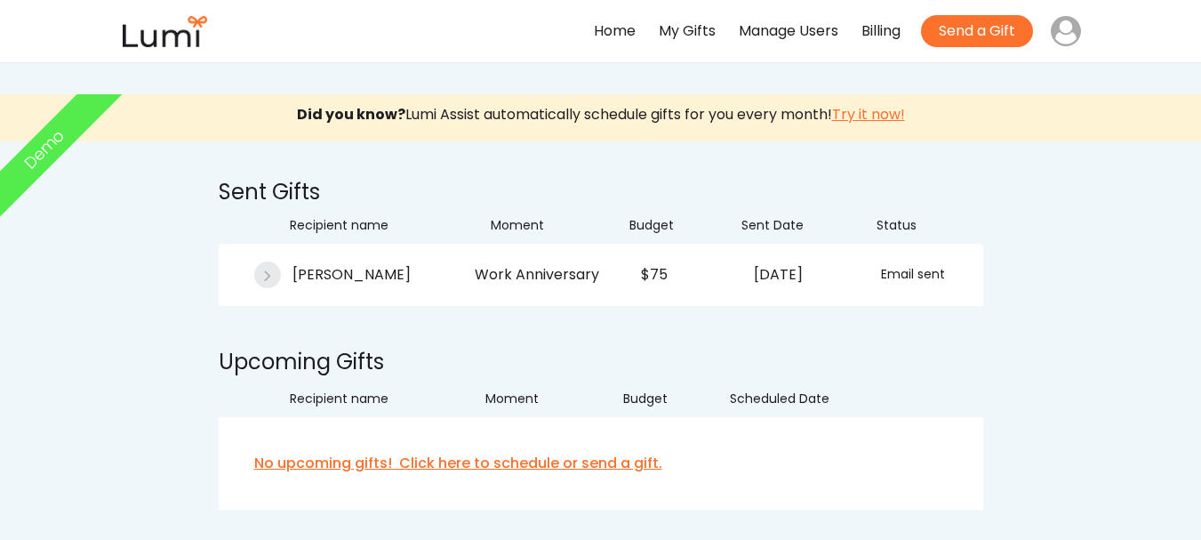
click at [612, 34] on div "Home" at bounding box center [615, 32] width 42 height 26
